Goal: Find specific page/section: Find specific page/section

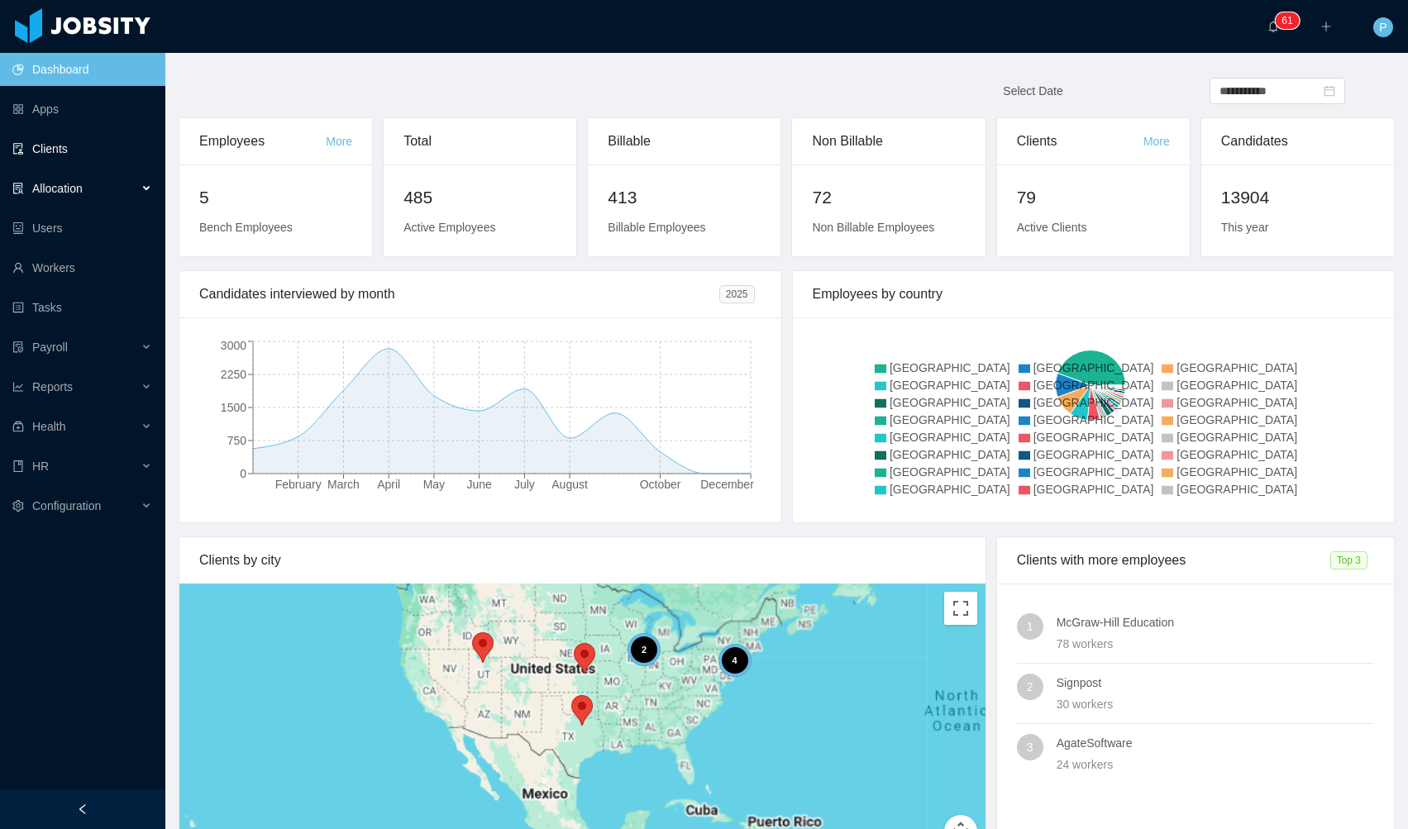
click at [100, 150] on link "Clients" at bounding box center [82, 148] width 140 height 33
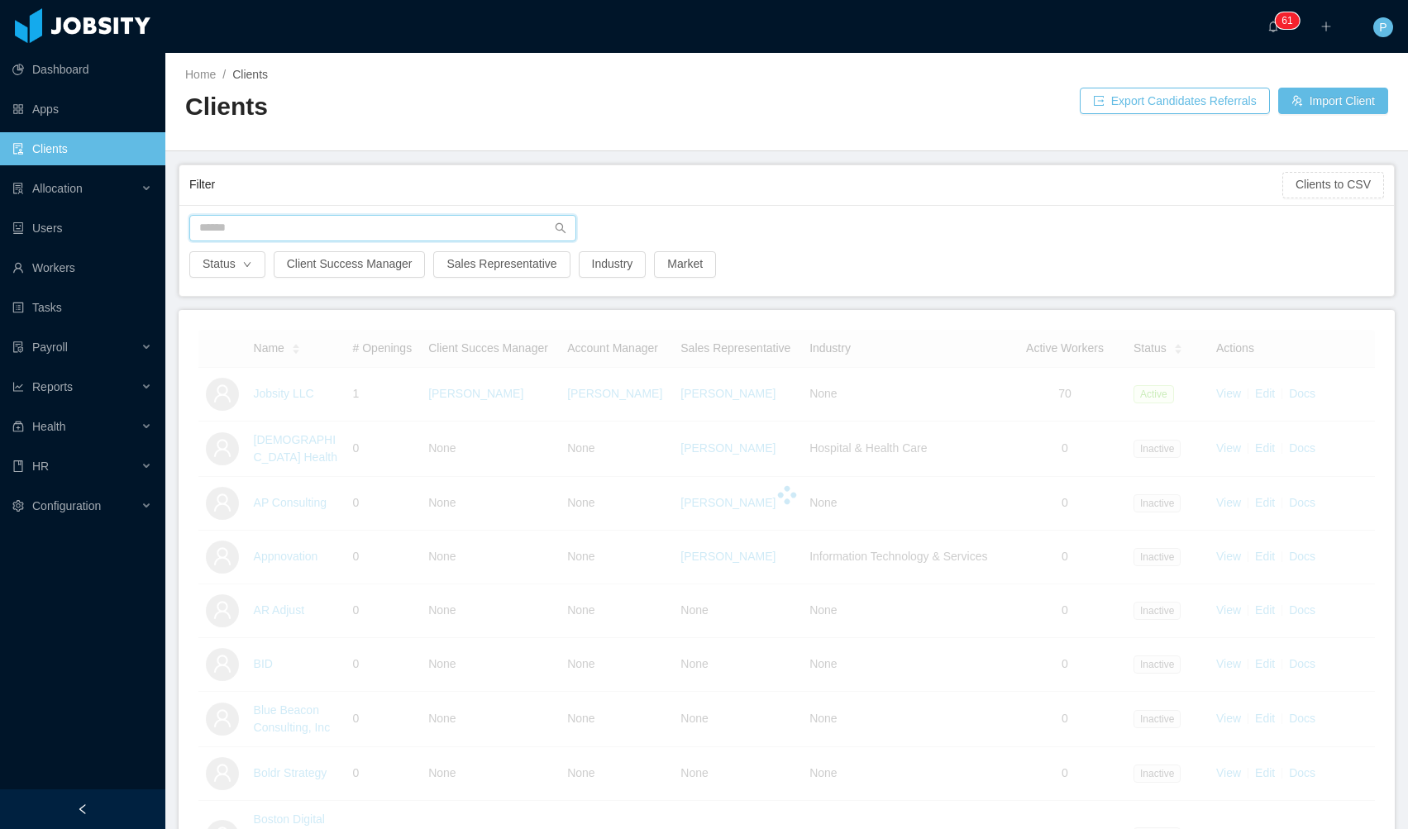
click at [302, 231] on input "text" at bounding box center [382, 228] width 387 height 26
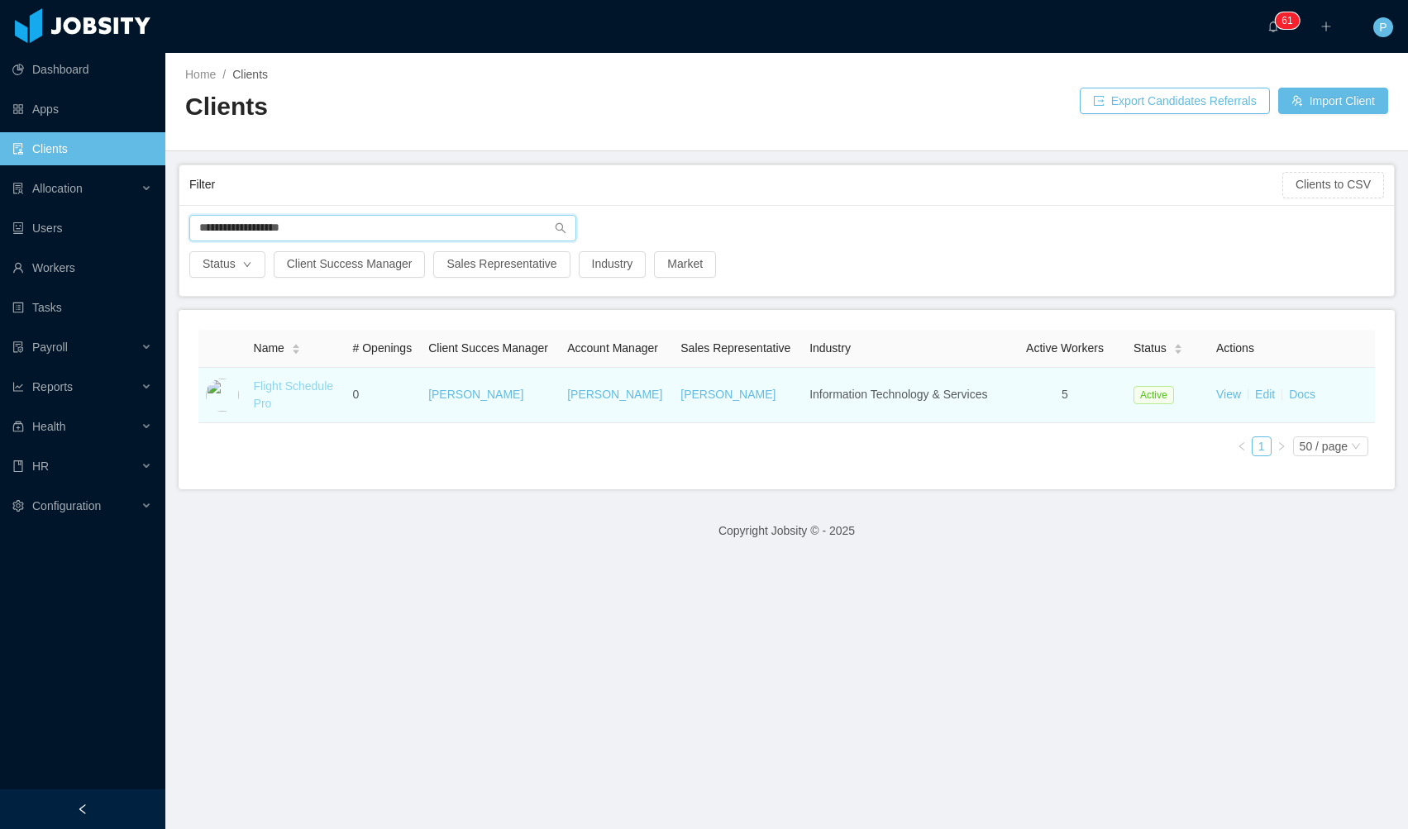
type input "**********"
click at [303, 406] on link "Flight Schedule Pro" at bounding box center [294, 395] width 80 height 31
